Goal: Navigation & Orientation: Find specific page/section

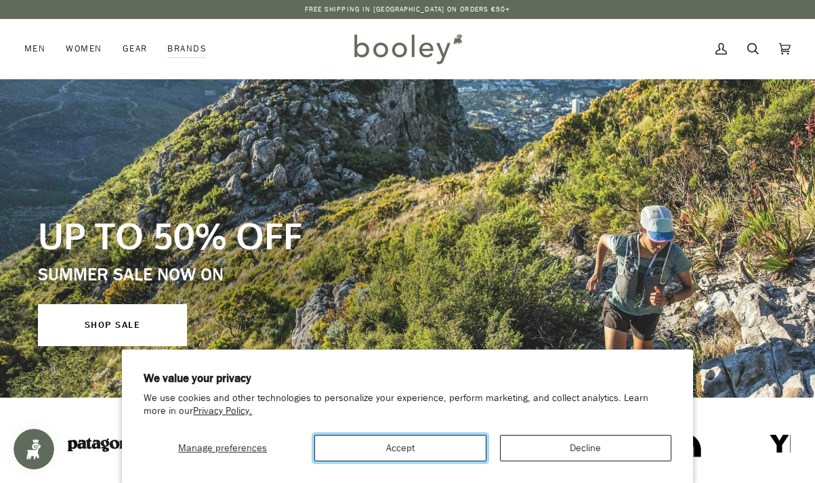
click at [465, 450] on button "Accept" at bounding box center [399, 448] width 171 height 26
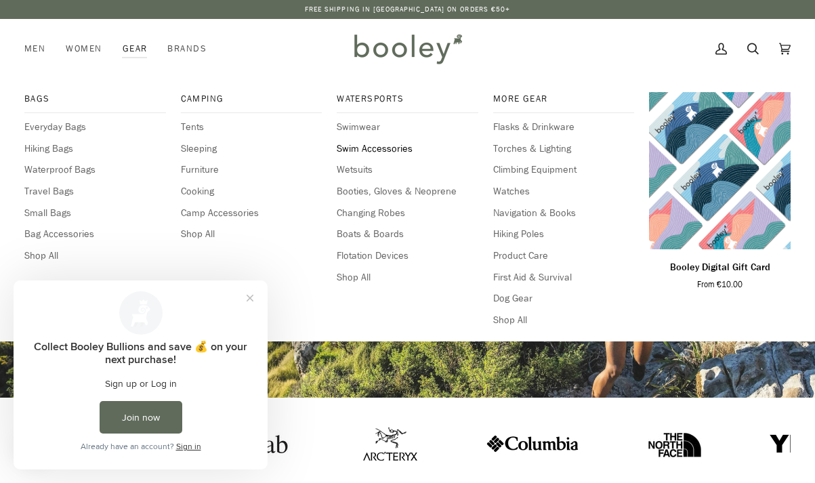
click at [371, 146] on span "Swim Accessories" at bounding box center [408, 149] width 142 height 15
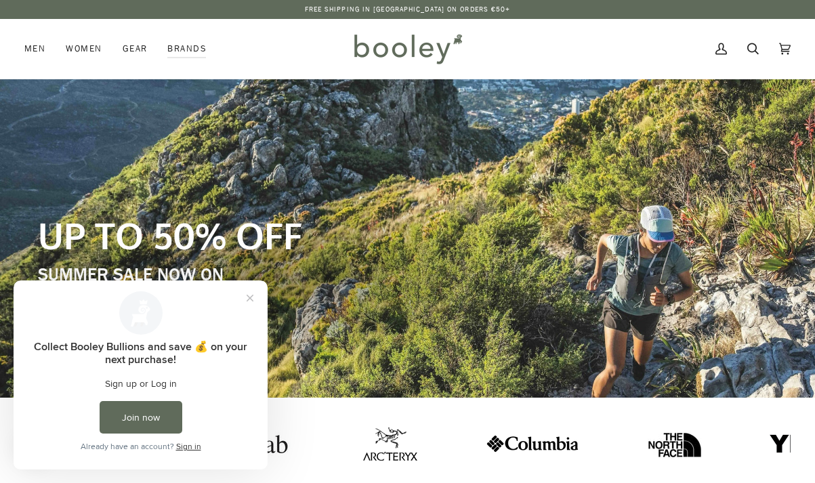
click at [462, 285] on p "SUMMER SALE NOW ON" at bounding box center [270, 275] width 465 height 24
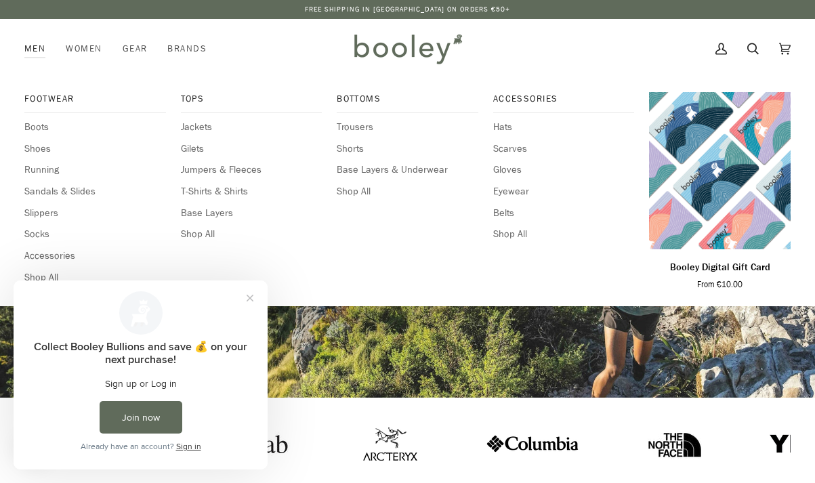
click at [29, 47] on link "Men" at bounding box center [39, 49] width 31 height 60
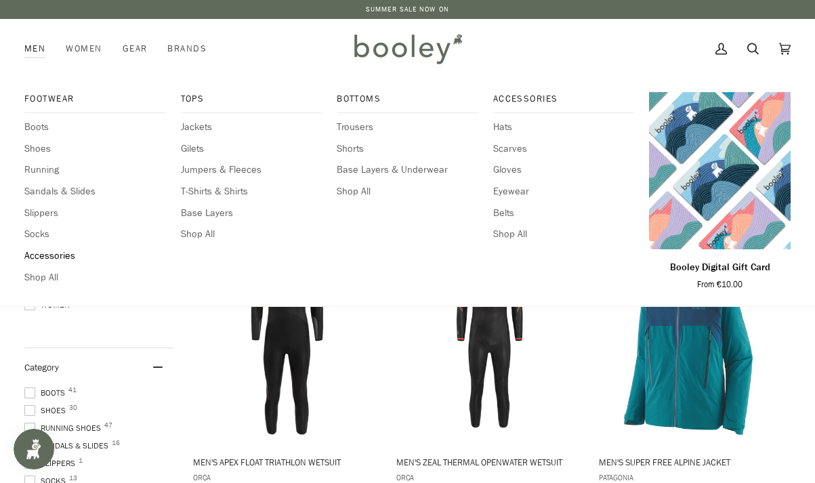
click at [54, 252] on span "Accessories" at bounding box center [95, 256] width 142 height 15
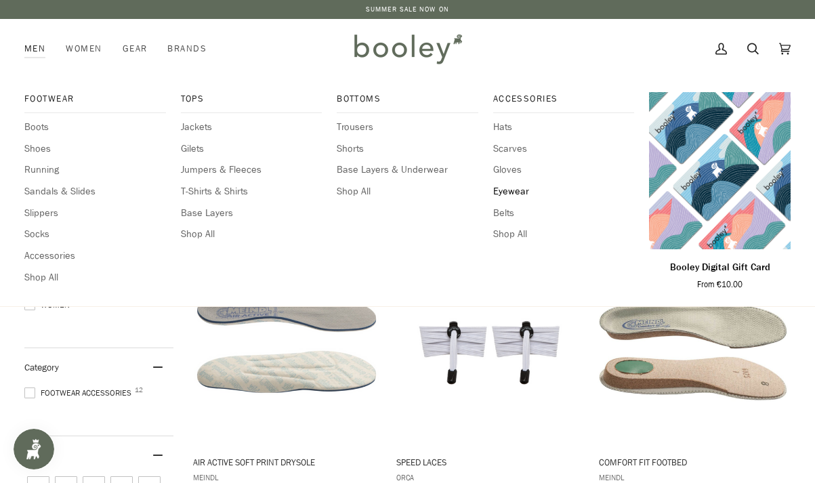
click at [508, 194] on span "Eyewear" at bounding box center [564, 191] width 142 height 15
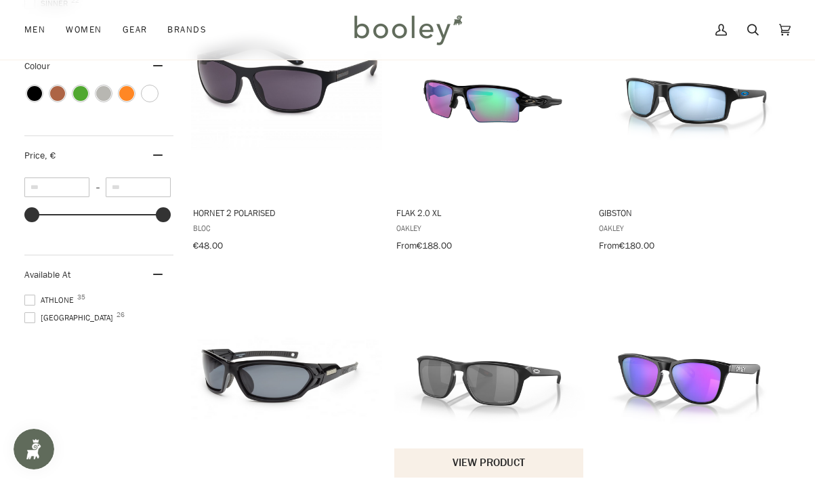
scroll to position [449, 0]
